Goal: Transaction & Acquisition: Purchase product/service

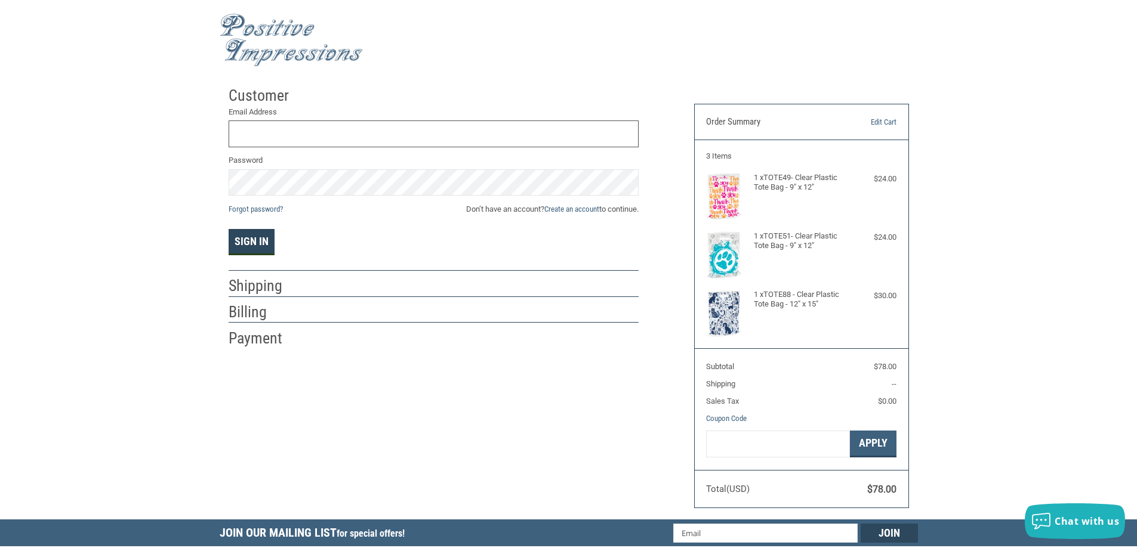
type input "[EMAIL_ADDRESS][DOMAIN_NAME]"
click at [263, 244] on button "Sign In" at bounding box center [252, 242] width 46 height 26
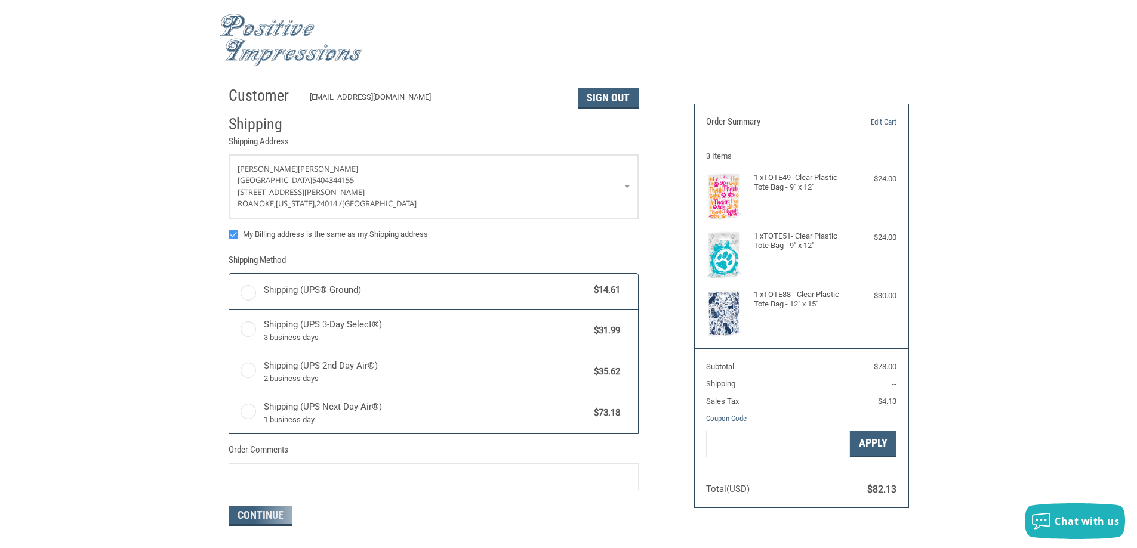
radio input "true"
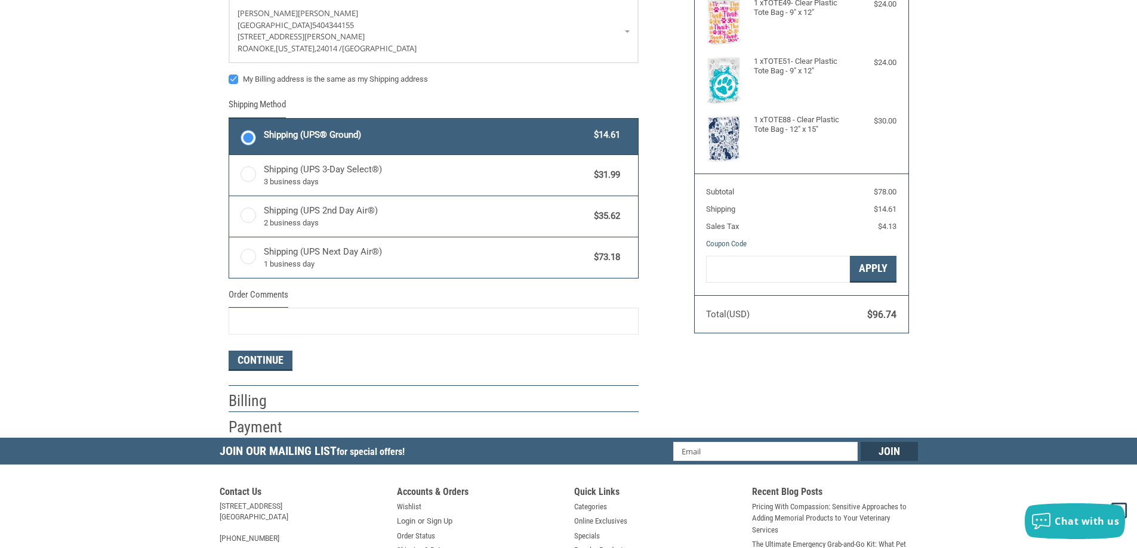
scroll to position [179, 0]
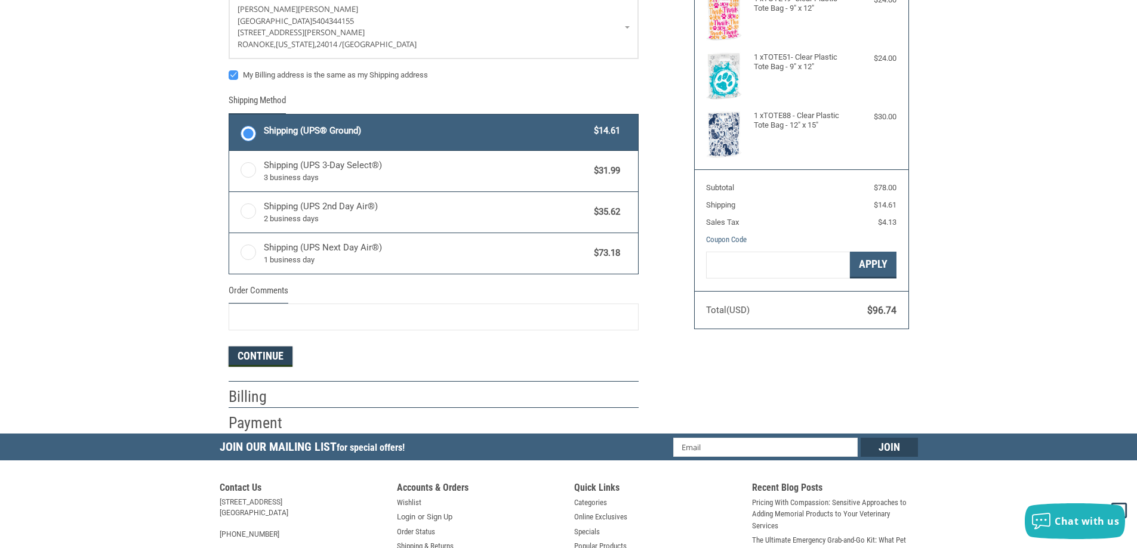
click at [271, 366] on button "Continue" at bounding box center [261, 357] width 64 height 20
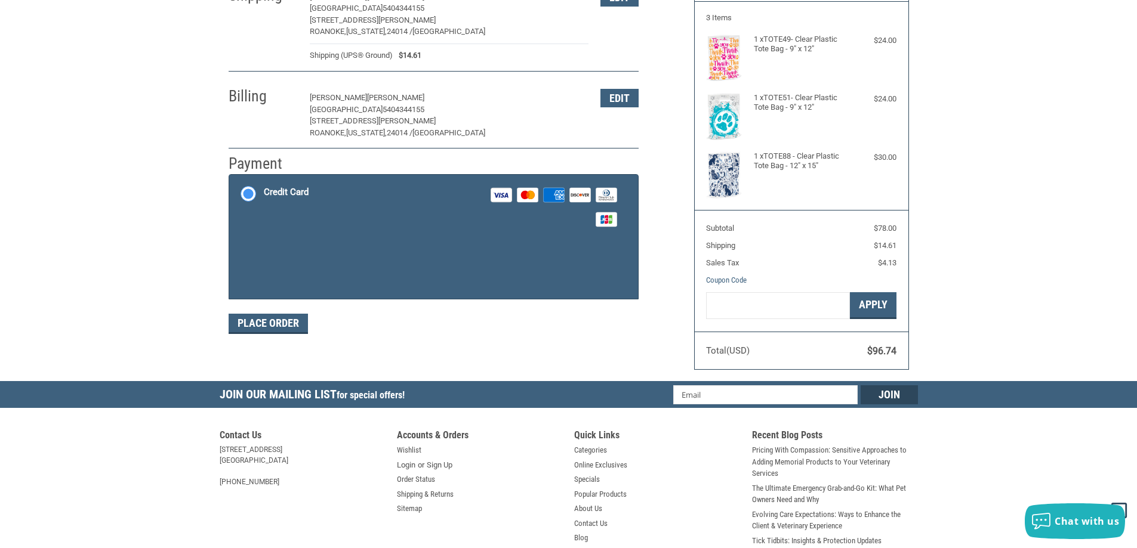
scroll to position [119, 0]
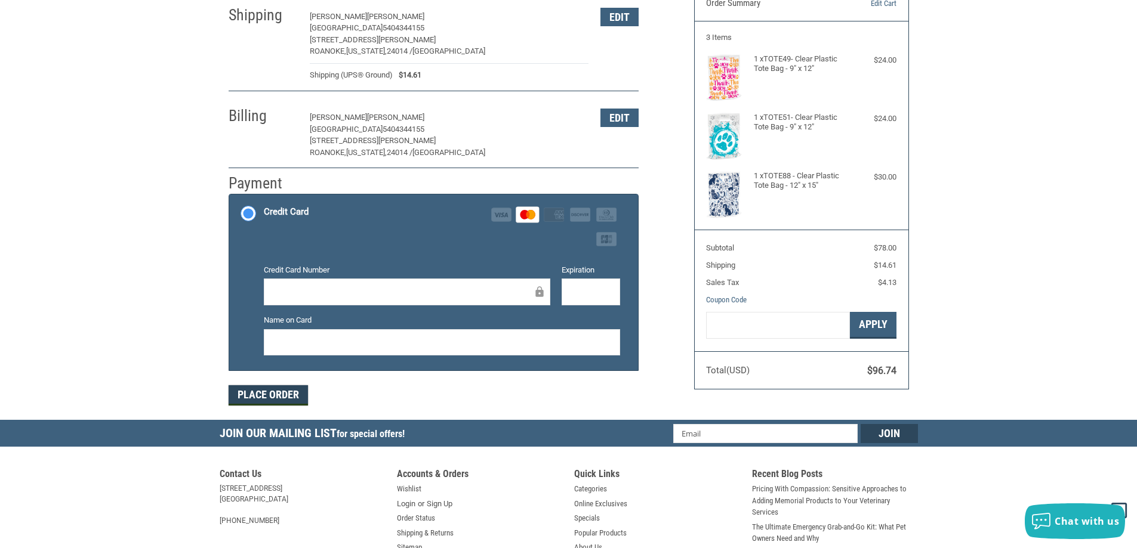
click at [254, 391] on button "Place Order" at bounding box center [268, 395] width 79 height 20
